Goal: Task Accomplishment & Management: Manage account settings

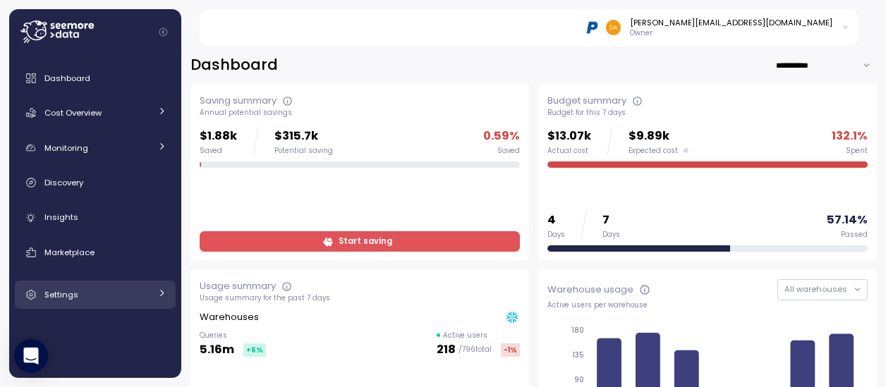
click at [68, 286] on link "Settings" at bounding box center [95, 295] width 161 height 28
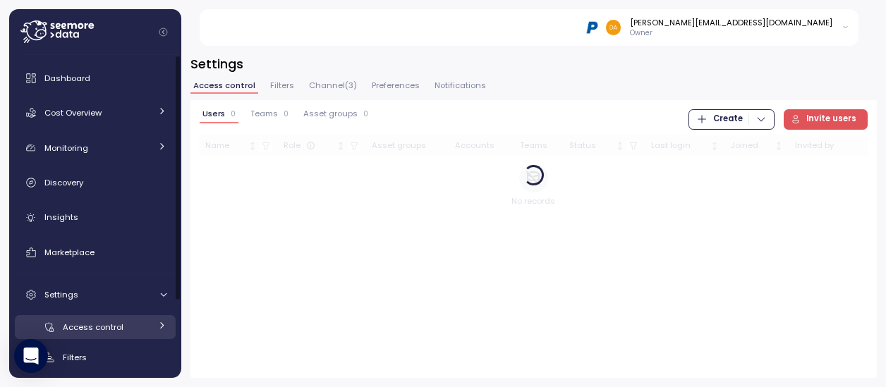
click at [87, 327] on span "Access control" at bounding box center [93, 327] width 61 height 11
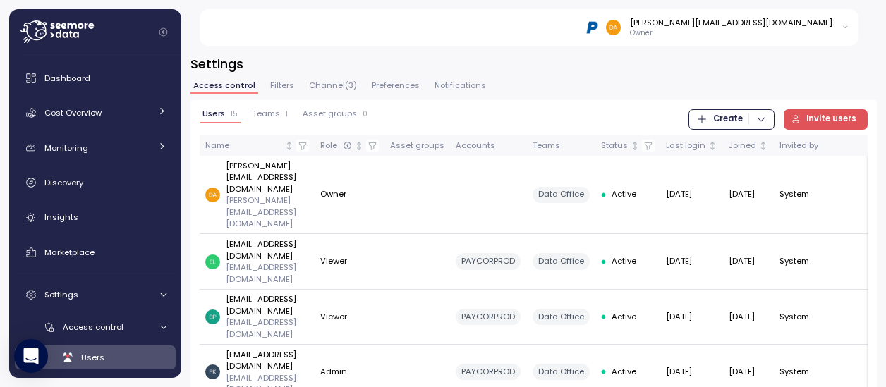
click at [274, 114] on span "Teams" at bounding box center [265, 114] width 27 height 8
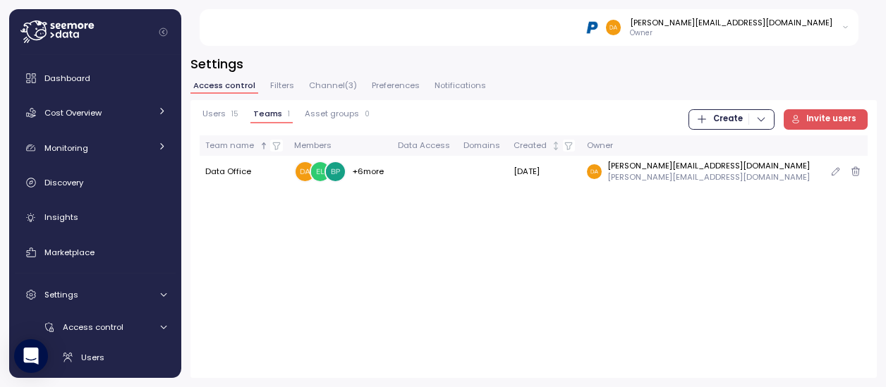
click at [217, 173] on td "Data Office" at bounding box center [245, 171] width 90 height 31
click at [832, 173] on icon "button" at bounding box center [835, 171] width 7 height 7
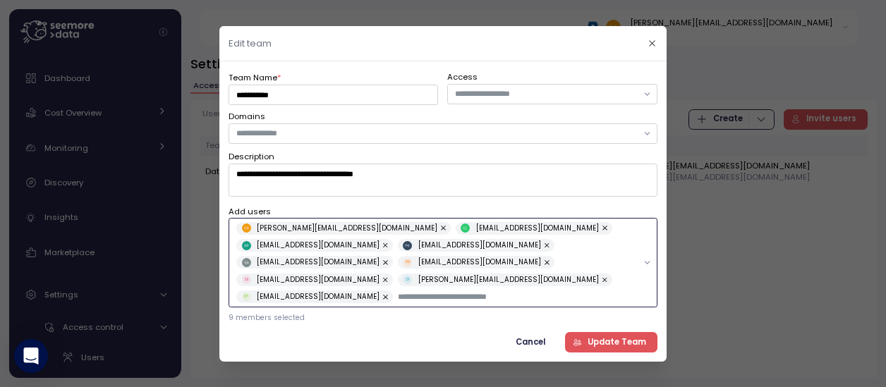
click at [398, 291] on input "text" at bounding box center [517, 296] width 239 height 13
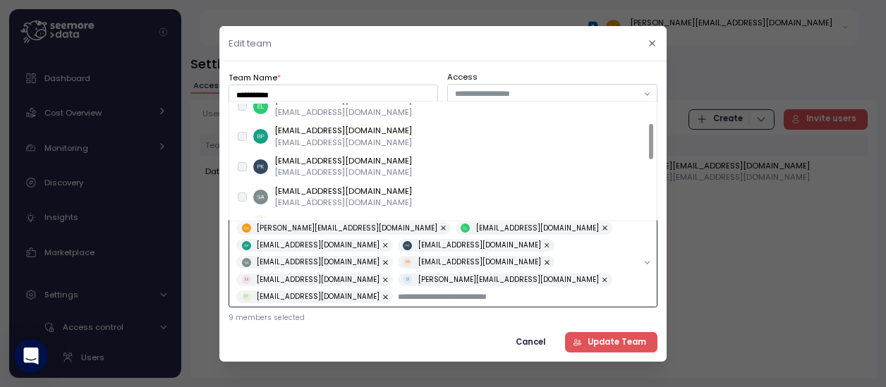
scroll to position [71, 0]
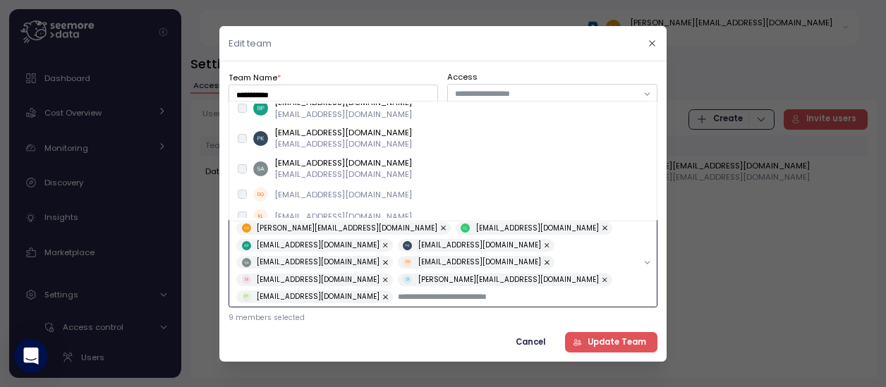
click at [322, 190] on p "[EMAIL_ADDRESS][DOMAIN_NAME]" at bounding box center [342, 194] width 137 height 11
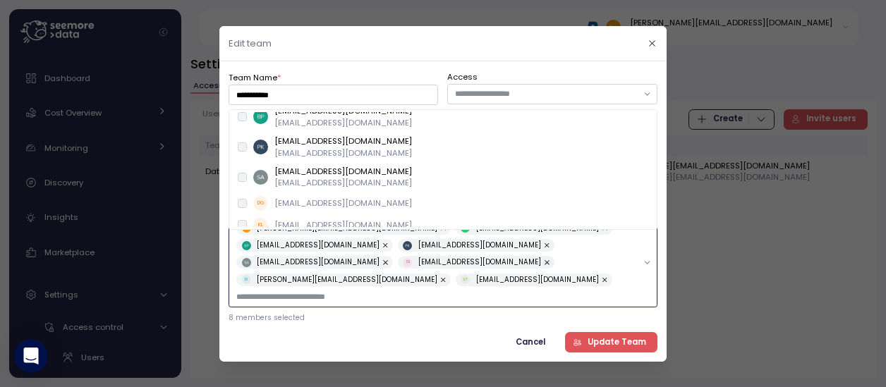
click at [235, 201] on div "DG [EMAIL_ADDRESS][DOMAIN_NAME]" at bounding box center [442, 203] width 422 height 22
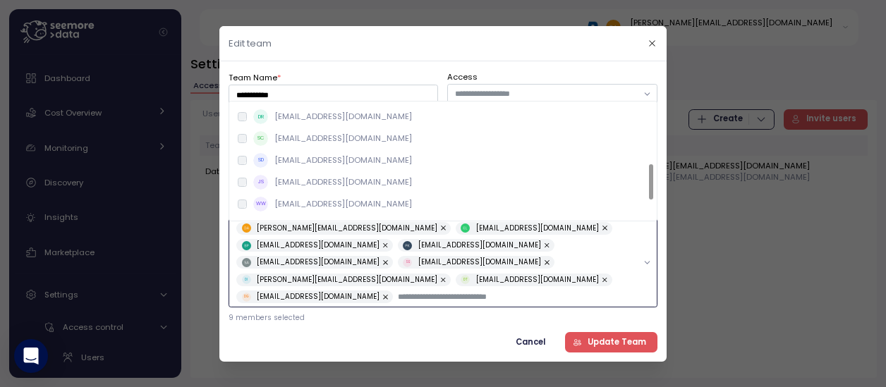
scroll to position [212, 0]
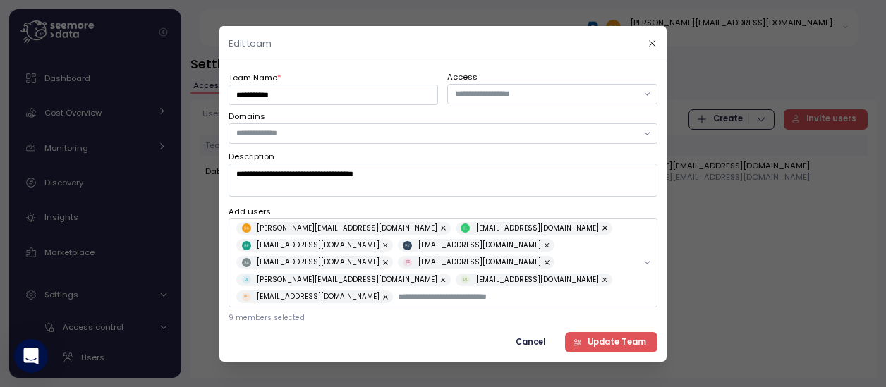
click at [622, 340] on span "Update Team" at bounding box center [616, 341] width 59 height 19
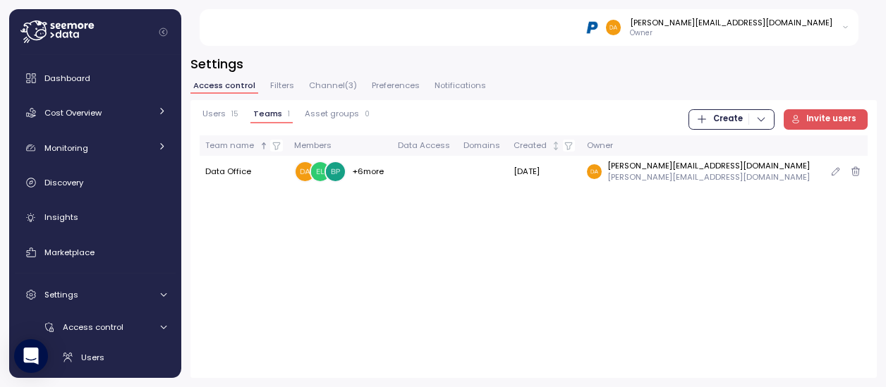
click at [230, 177] on td "Data Office" at bounding box center [245, 171] width 90 height 31
click at [831, 171] on icon "button" at bounding box center [835, 171] width 11 height 17
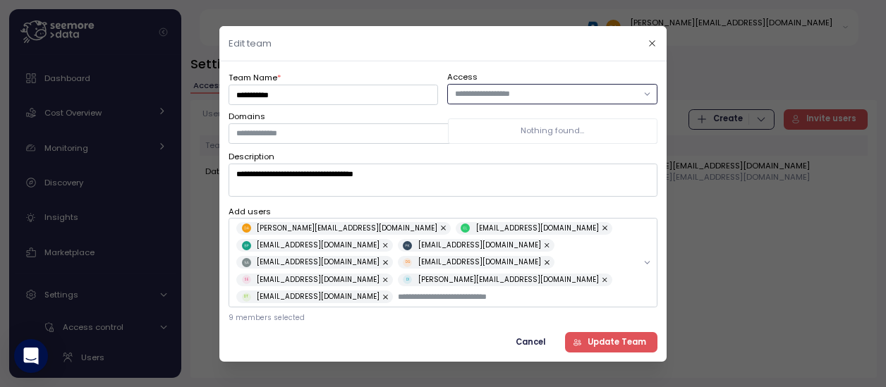
click at [479, 100] on input "text" at bounding box center [546, 93] width 182 height 13
click at [528, 332] on span "Cancel" at bounding box center [530, 341] width 30 height 19
